Goal: Information Seeking & Learning: Learn about a topic

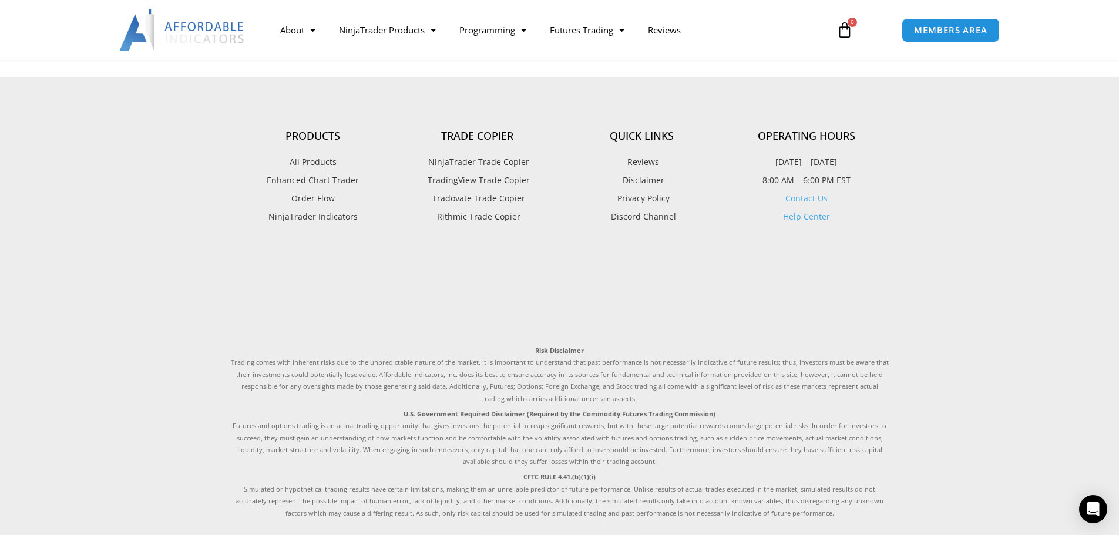
click at [492, 202] on span "Tradovate Trade Copier" at bounding box center [477, 198] width 96 height 15
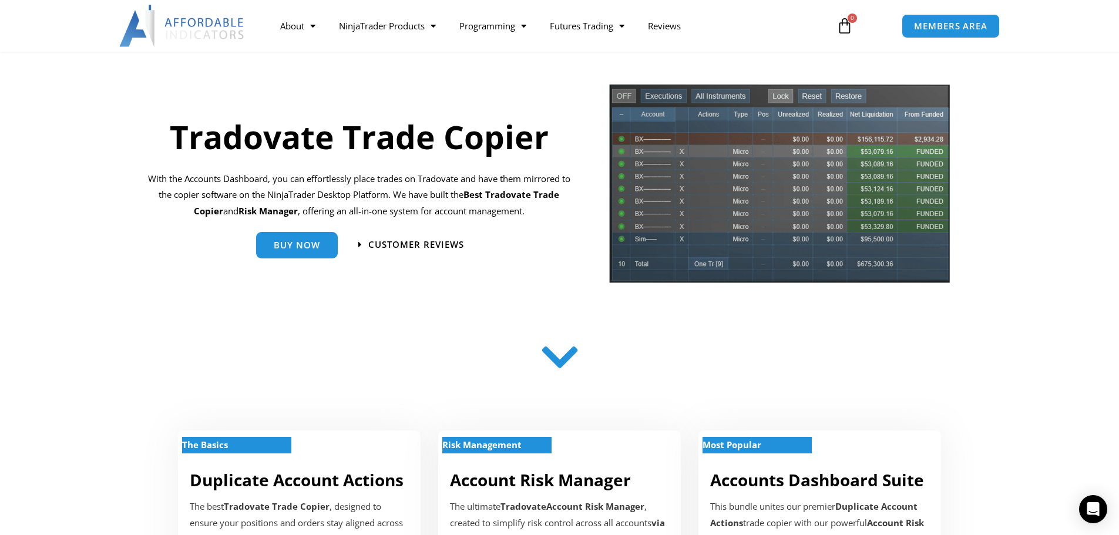
scroll to position [118, 0]
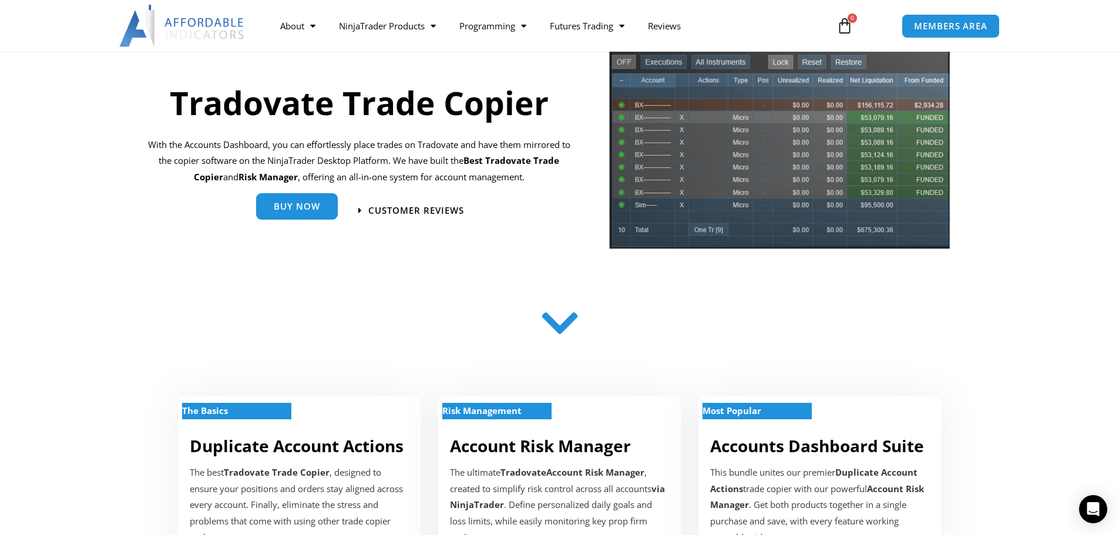
click at [314, 213] on link "Buy Now" at bounding box center [297, 206] width 82 height 26
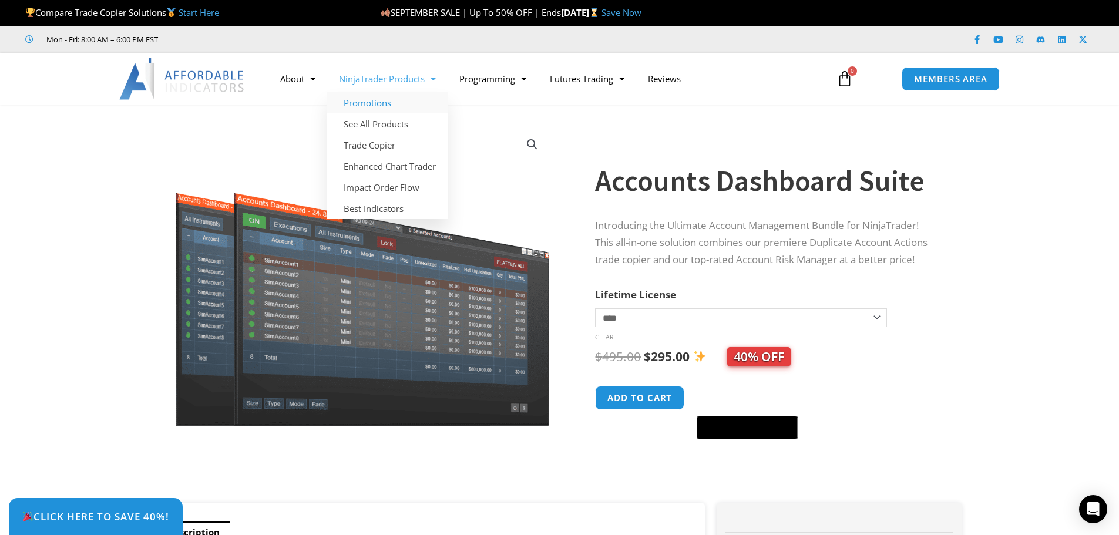
click at [374, 107] on link "Promotions" at bounding box center [387, 102] width 120 height 21
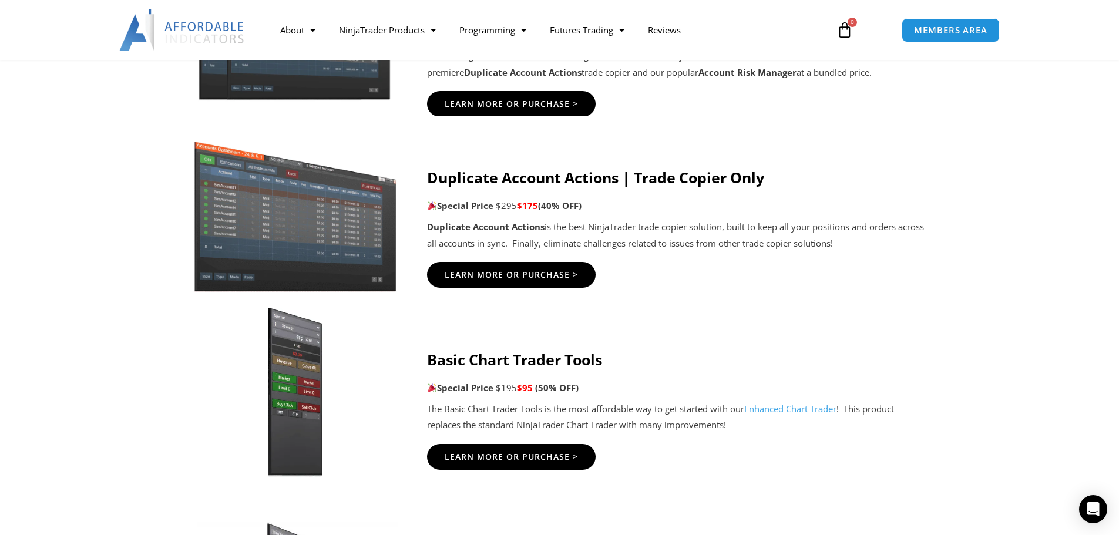
scroll to position [764, 0]
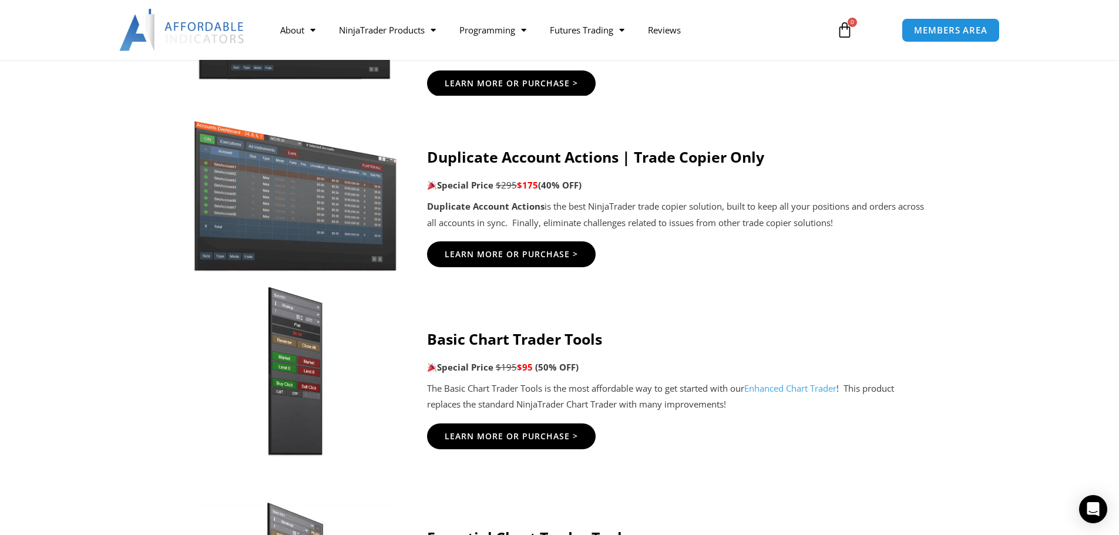
click at [818, 391] on link "Enhanced Chart Trader" at bounding box center [790, 388] width 92 height 12
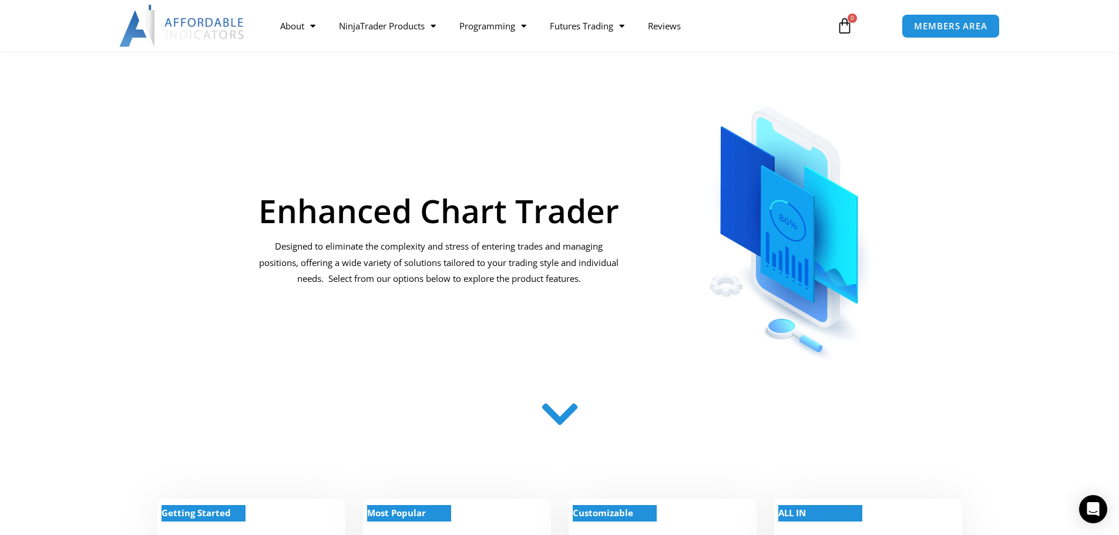
scroll to position [59, 0]
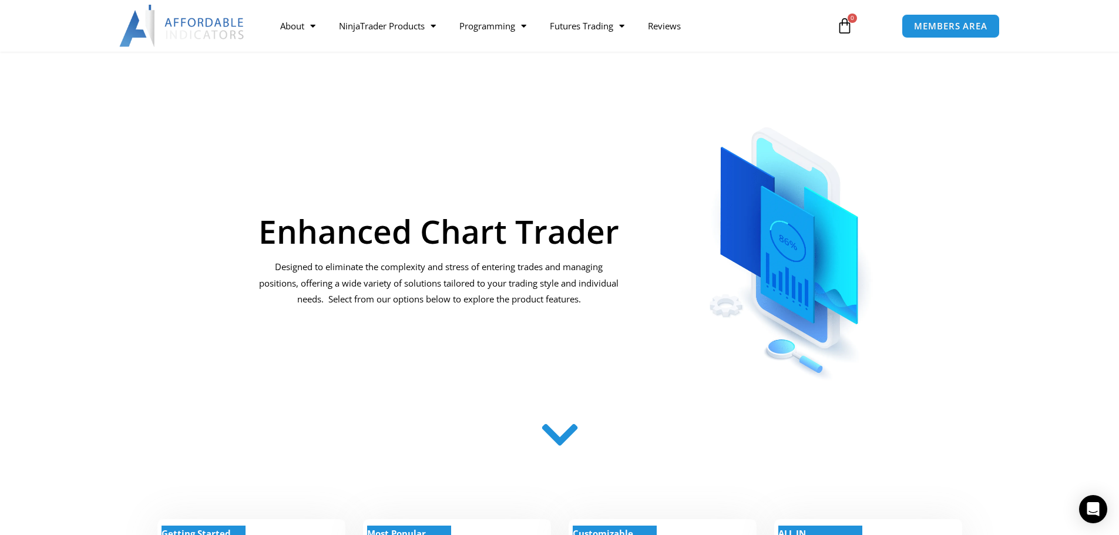
drag, startPoint x: 563, startPoint y: 438, endPoint x: 568, endPoint y: 432, distance: 8.0
click at [565, 438] on icon at bounding box center [560, 438] width 42 height 42
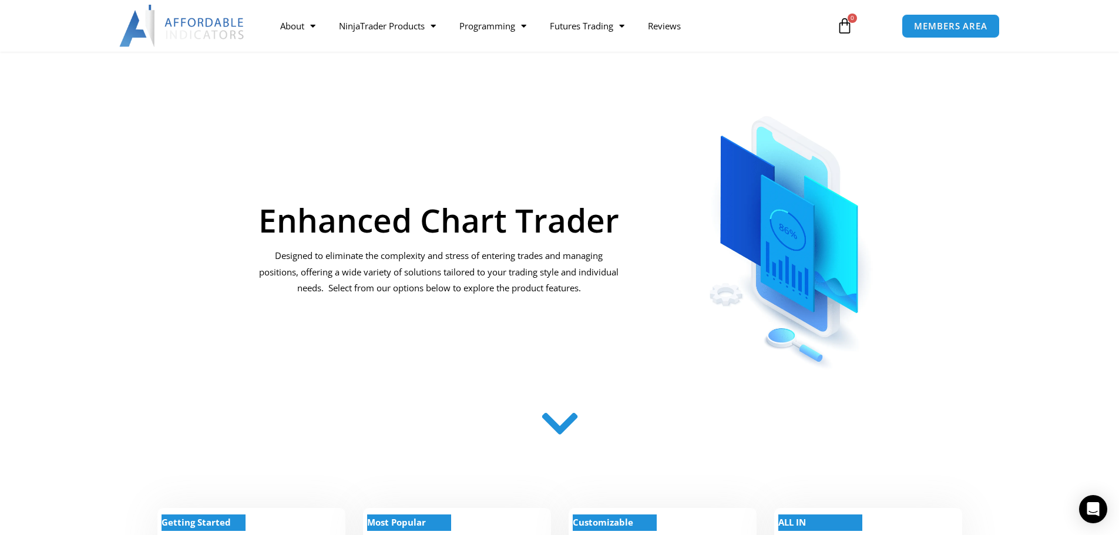
scroll to position [0, 0]
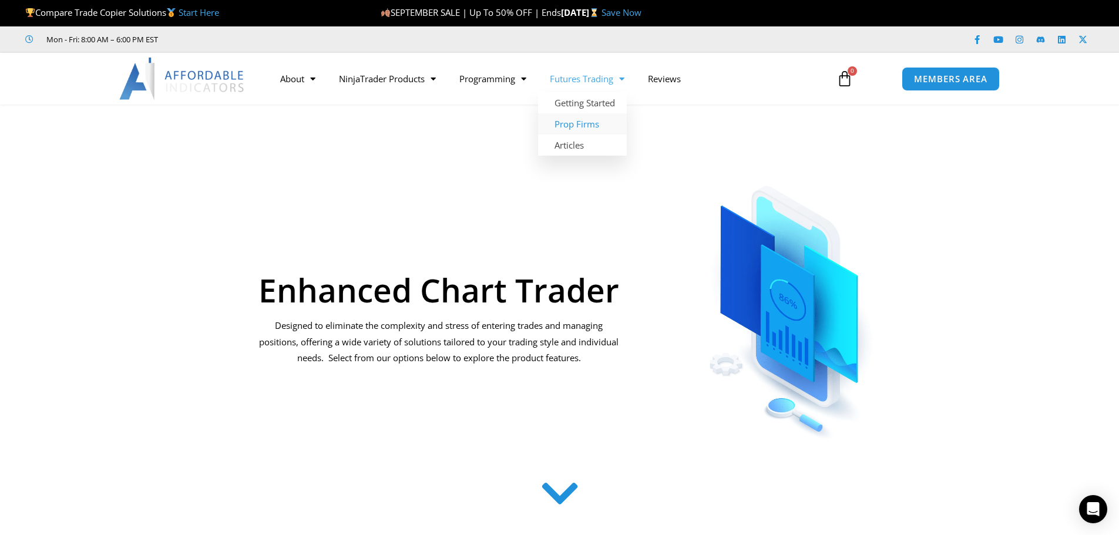
click at [587, 121] on link "Prop Firms" at bounding box center [582, 123] width 89 height 21
